Goal: Find specific page/section: Find specific page/section

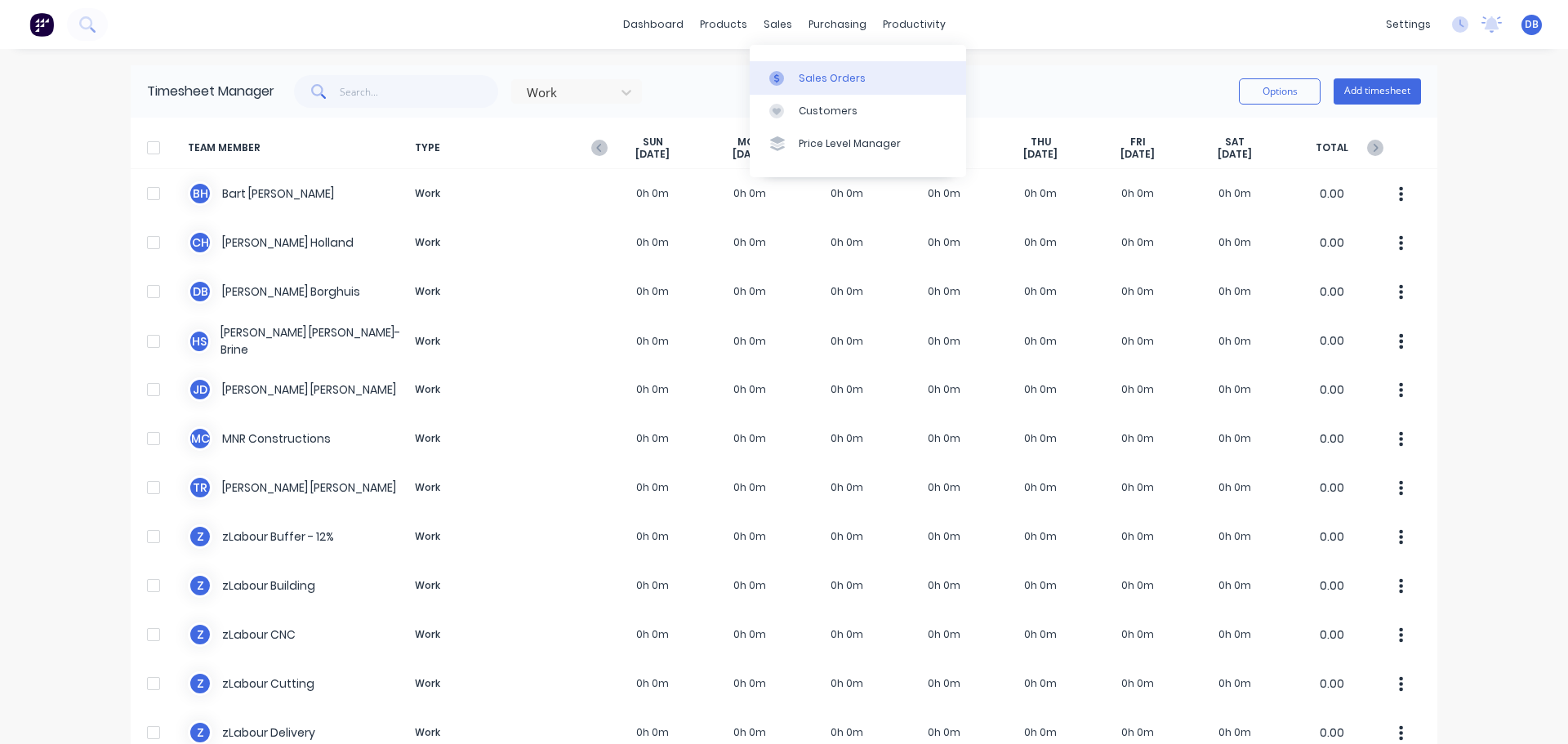
click at [802, 76] on div "Sales Orders" at bounding box center [832, 78] width 67 height 15
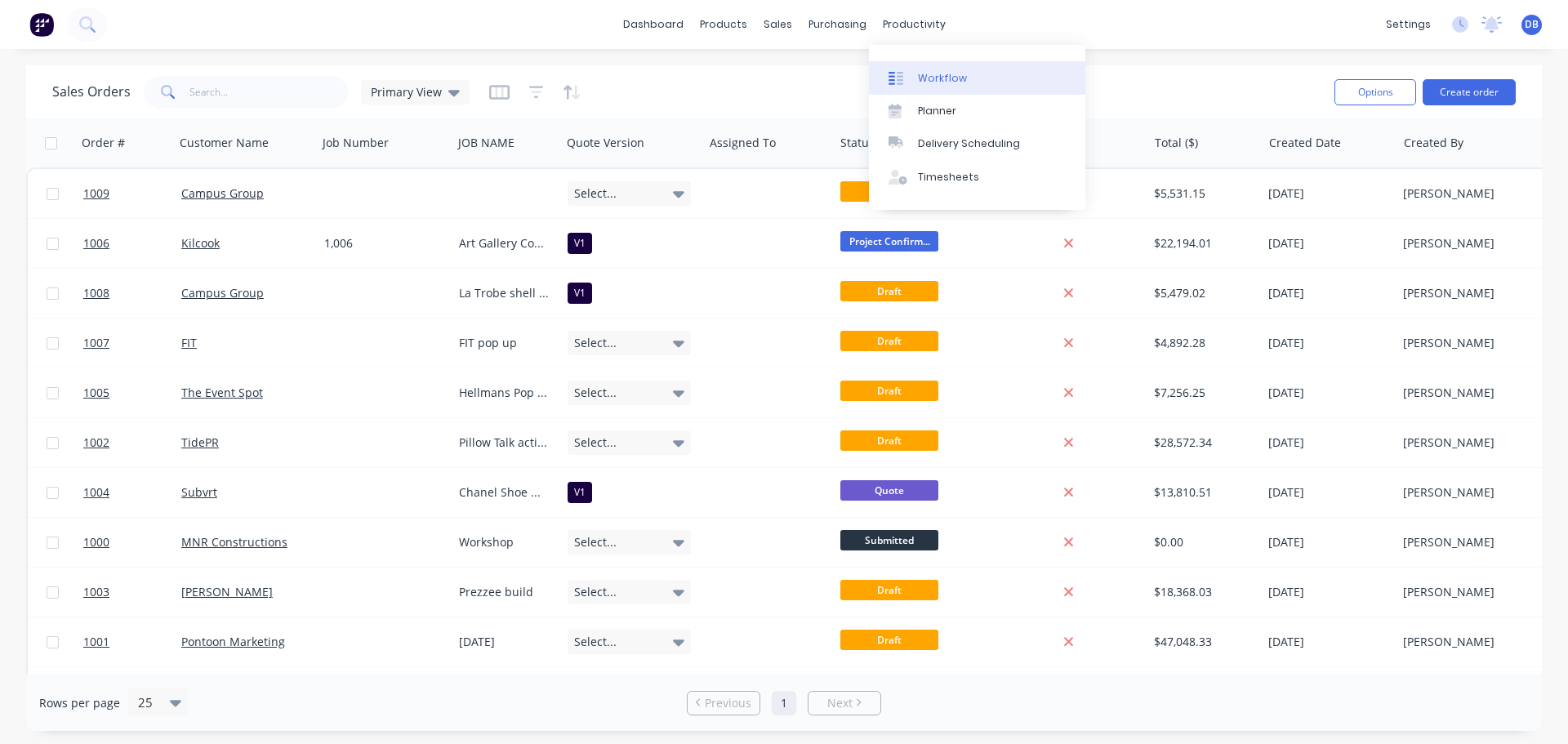
click at [935, 85] on div "Workflow" at bounding box center [943, 78] width 49 height 15
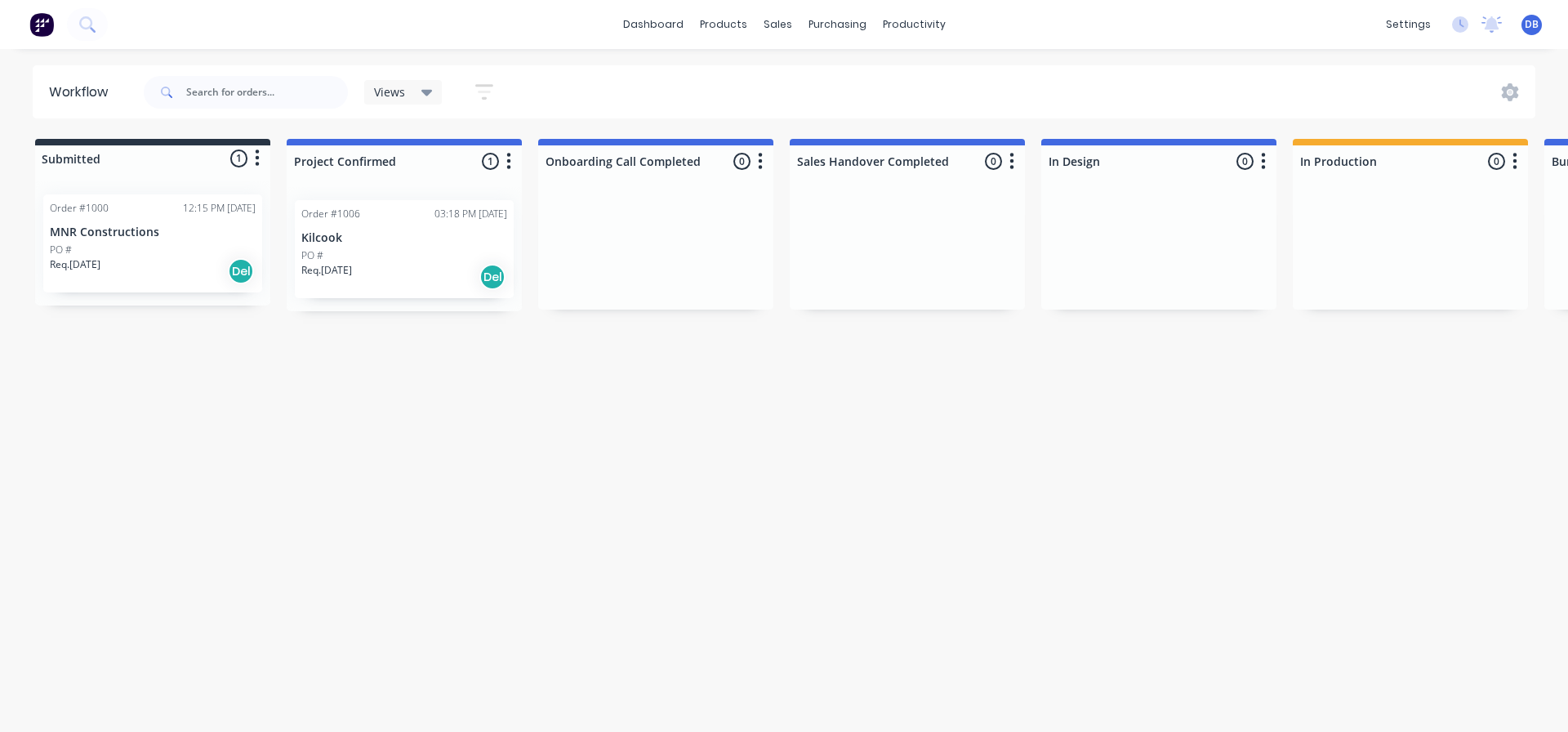
click at [492, 436] on div "Workflow Views Save new view None (Default) edit Show/Hide statuses Show line i…" at bounding box center [784, 382] width 1568 height 634
click at [342, 410] on div "Workflow Views Save new view None (Default) edit Show/Hide statuses Show line i…" at bounding box center [784, 382] width 1568 height 634
drag, startPoint x: 313, startPoint y: 406, endPoint x: 422, endPoint y: 405, distance: 109.0
click at [422, 404] on div "Workflow Views Save new view None (Default) edit Show/Hide statuses Show line i…" at bounding box center [784, 382] width 1568 height 634
drag, startPoint x: 393, startPoint y: 402, endPoint x: 678, endPoint y: 447, distance: 288.5
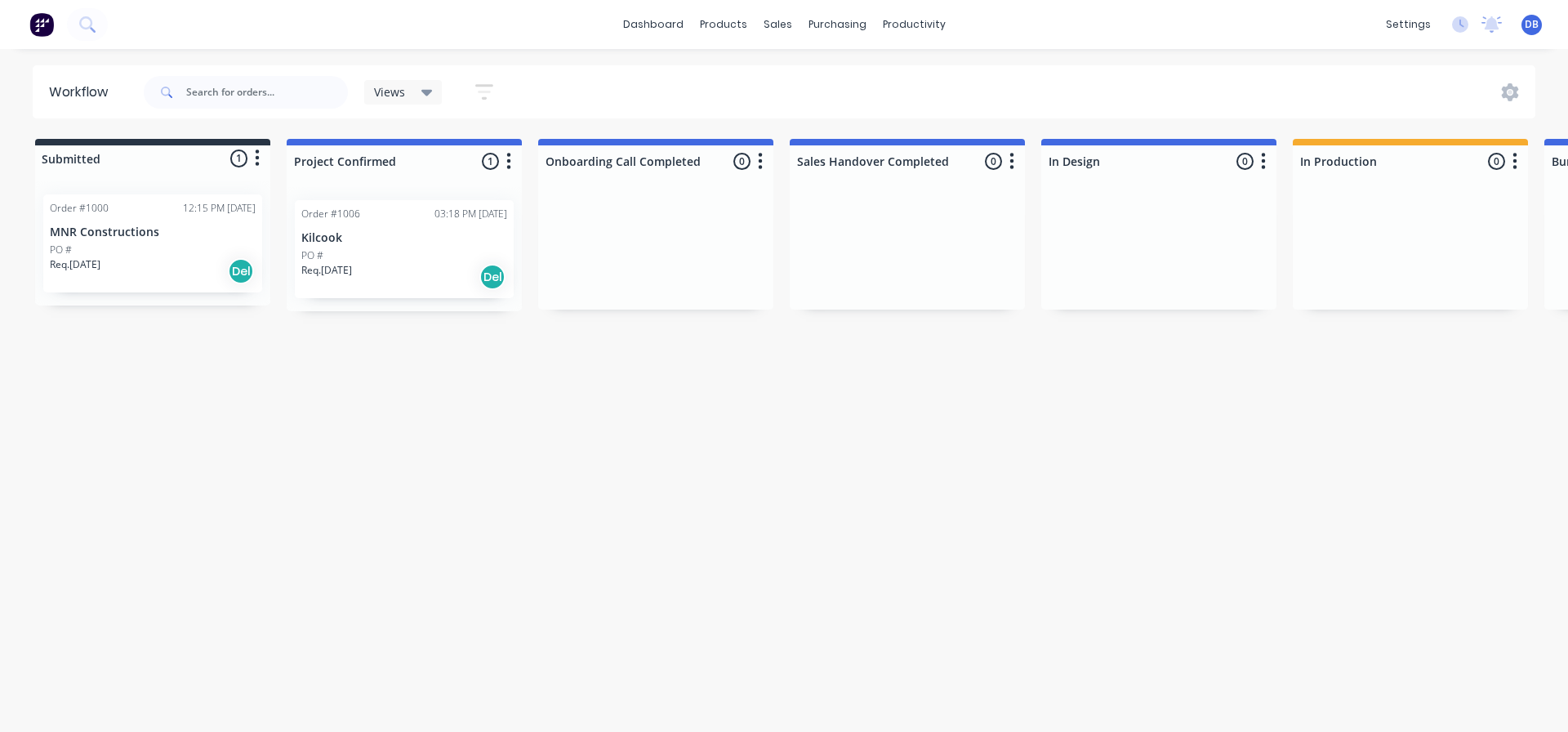
click at [678, 447] on div "Workflow Views Save new view None (Default) edit Show/Hide statuses Show line i…" at bounding box center [784, 382] width 1568 height 634
click at [644, 443] on div "Workflow Views Save new view None (Default) edit Show/Hide statuses Show line i…" at bounding box center [784, 382] width 1568 height 634
click at [401, 242] on p "Kilcook" at bounding box center [404, 238] width 206 height 14
